Goal: Information Seeking & Learning: Learn about a topic

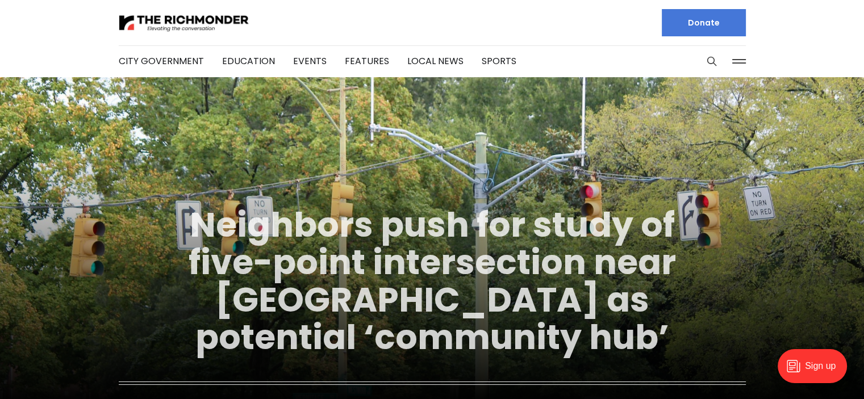
click at [418, 304] on link "Neighbors push for study of five-point intersection near [GEOGRAPHIC_DATA] as p…" at bounding box center [432, 281] width 487 height 160
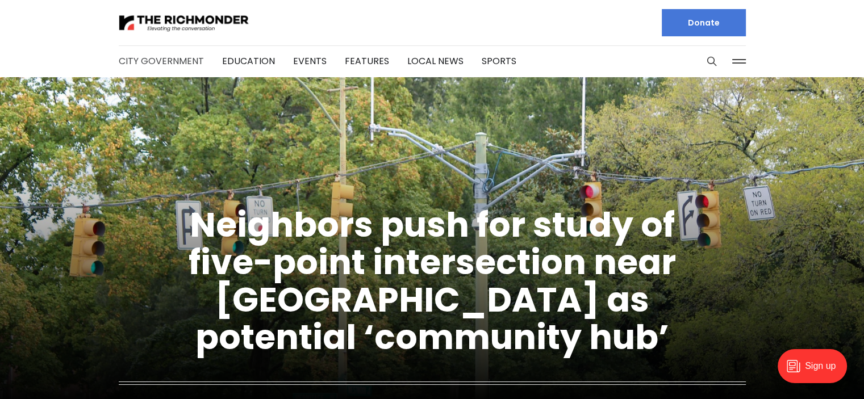
click at [175, 63] on link "City Government" at bounding box center [161, 61] width 85 height 13
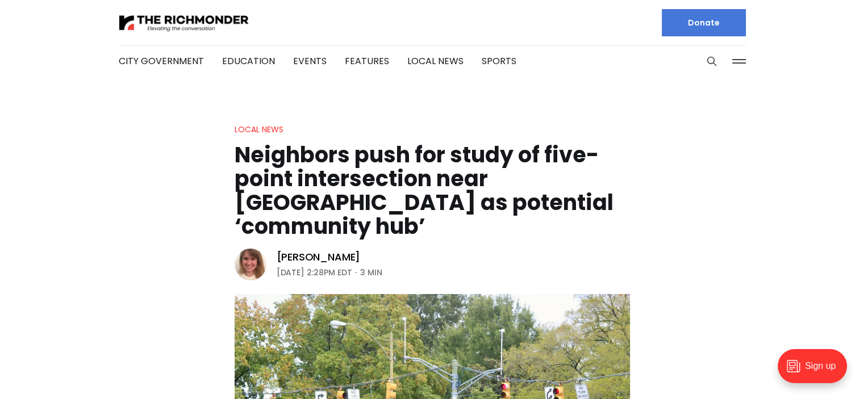
click at [395, 181] on h1 "Neighbors push for study of five-point intersection near Diamond as potential ‘…" at bounding box center [432, 190] width 395 height 95
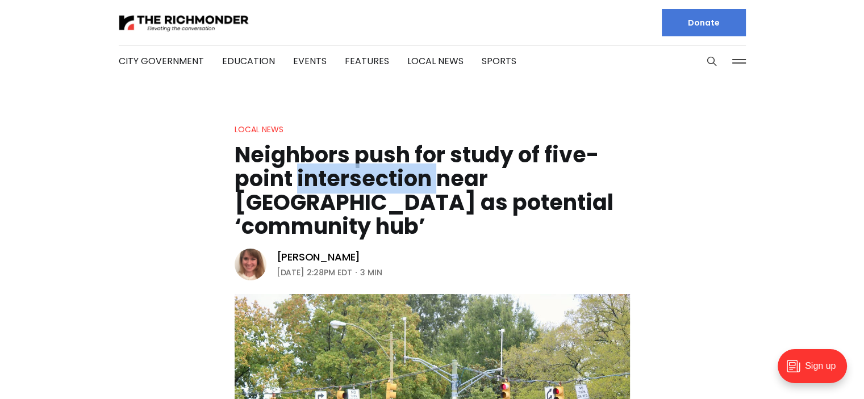
click at [395, 181] on h1 "Neighbors push for study of five-point intersection near Diamond as potential ‘…" at bounding box center [432, 190] width 395 height 95
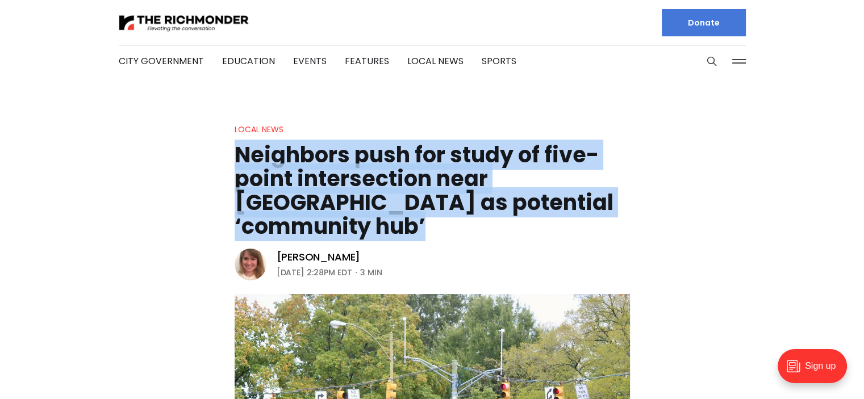
click at [395, 181] on h1 "Neighbors push for study of five-point intersection near Diamond as potential ‘…" at bounding box center [432, 190] width 395 height 95
copy header "Neighbors push for study of five-point intersection near Diamond as potential ‘…"
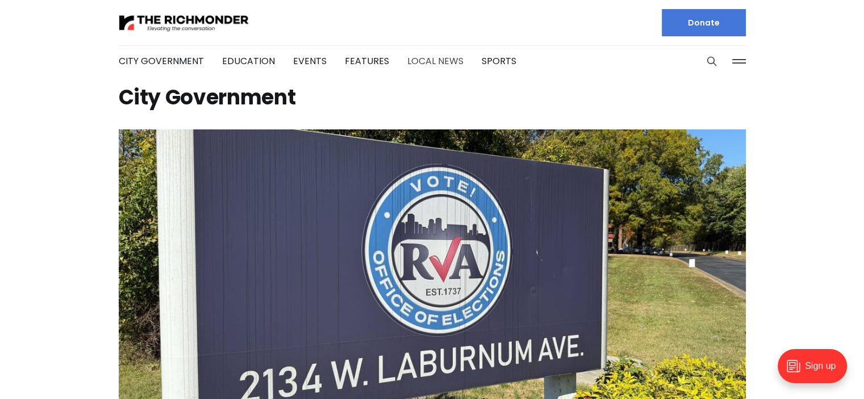
click at [438, 61] on link "Local News" at bounding box center [435, 61] width 56 height 13
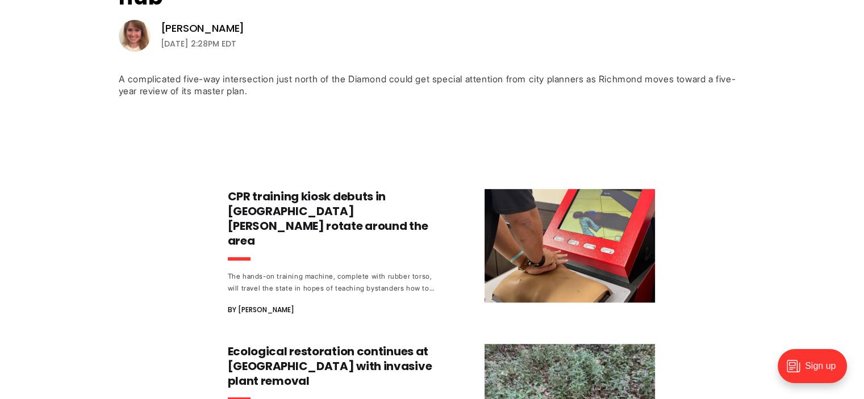
scroll to position [511, 0]
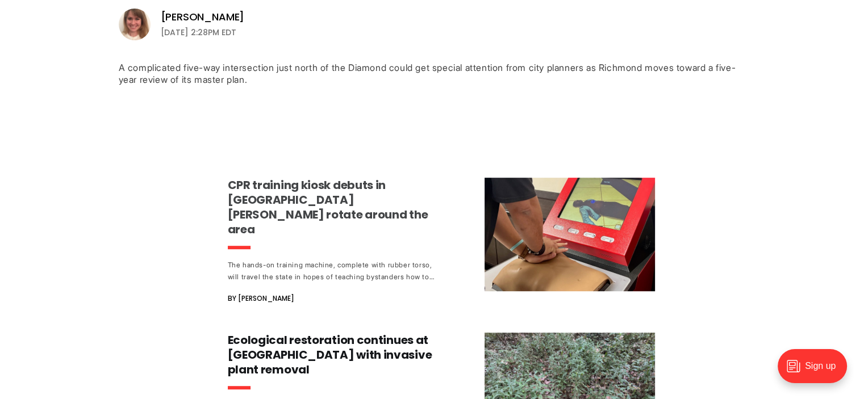
click at [345, 178] on h3 "CPR training kiosk debuts in Church Hill, will rotate around the area" at bounding box center [333, 207] width 211 height 59
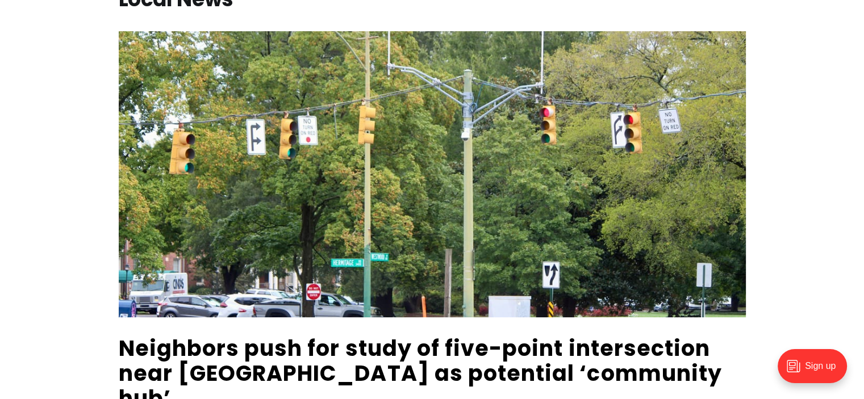
scroll to position [0, 0]
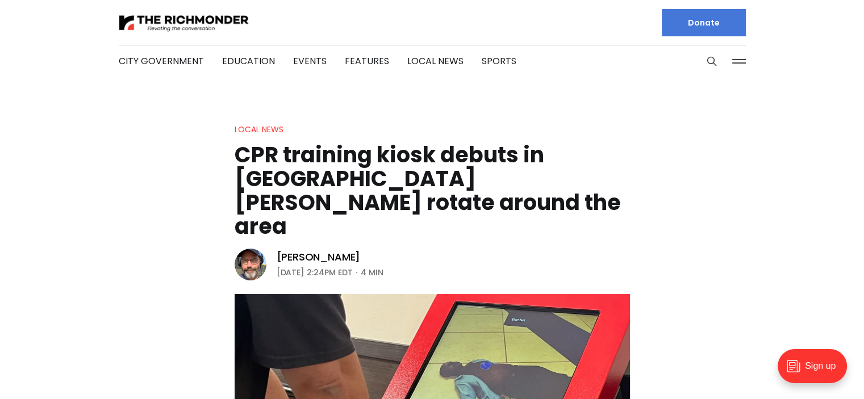
click at [389, 177] on h1 "CPR training kiosk debuts in [GEOGRAPHIC_DATA][PERSON_NAME] rotate around the a…" at bounding box center [432, 190] width 395 height 95
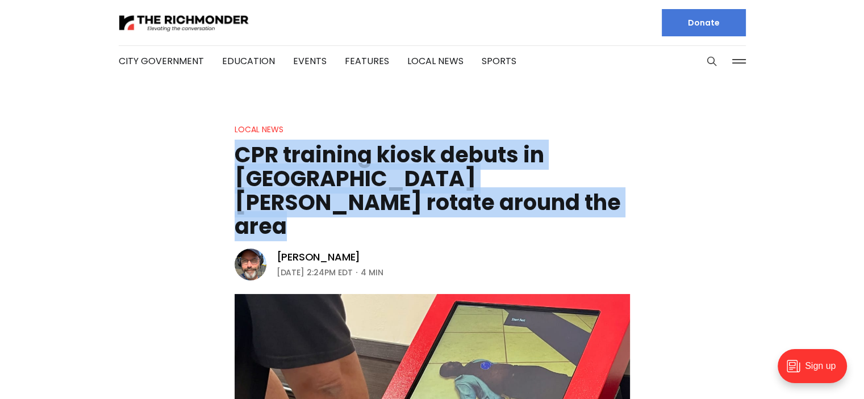
click at [389, 177] on h1 "CPR training kiosk debuts in [GEOGRAPHIC_DATA][PERSON_NAME] rotate around the a…" at bounding box center [432, 190] width 395 height 95
copy header "CPR training kiosk debuts in [GEOGRAPHIC_DATA][PERSON_NAME] rotate around the a…"
